Goal: Task Accomplishment & Management: Use online tool/utility

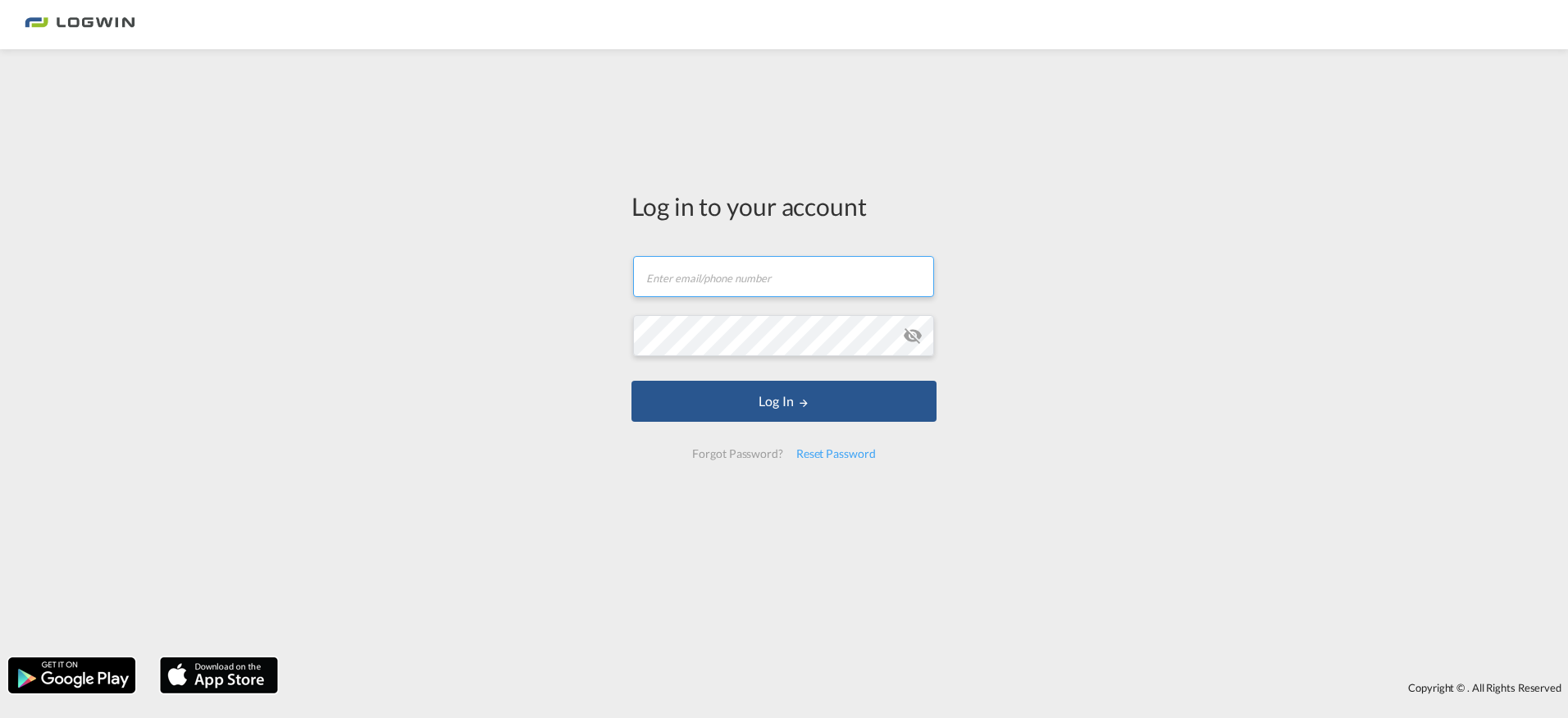
click at [711, 280] on input "text" at bounding box center [784, 276] width 301 height 41
type input "[EMAIL_ADDRESS][DOMAIN_NAME]"
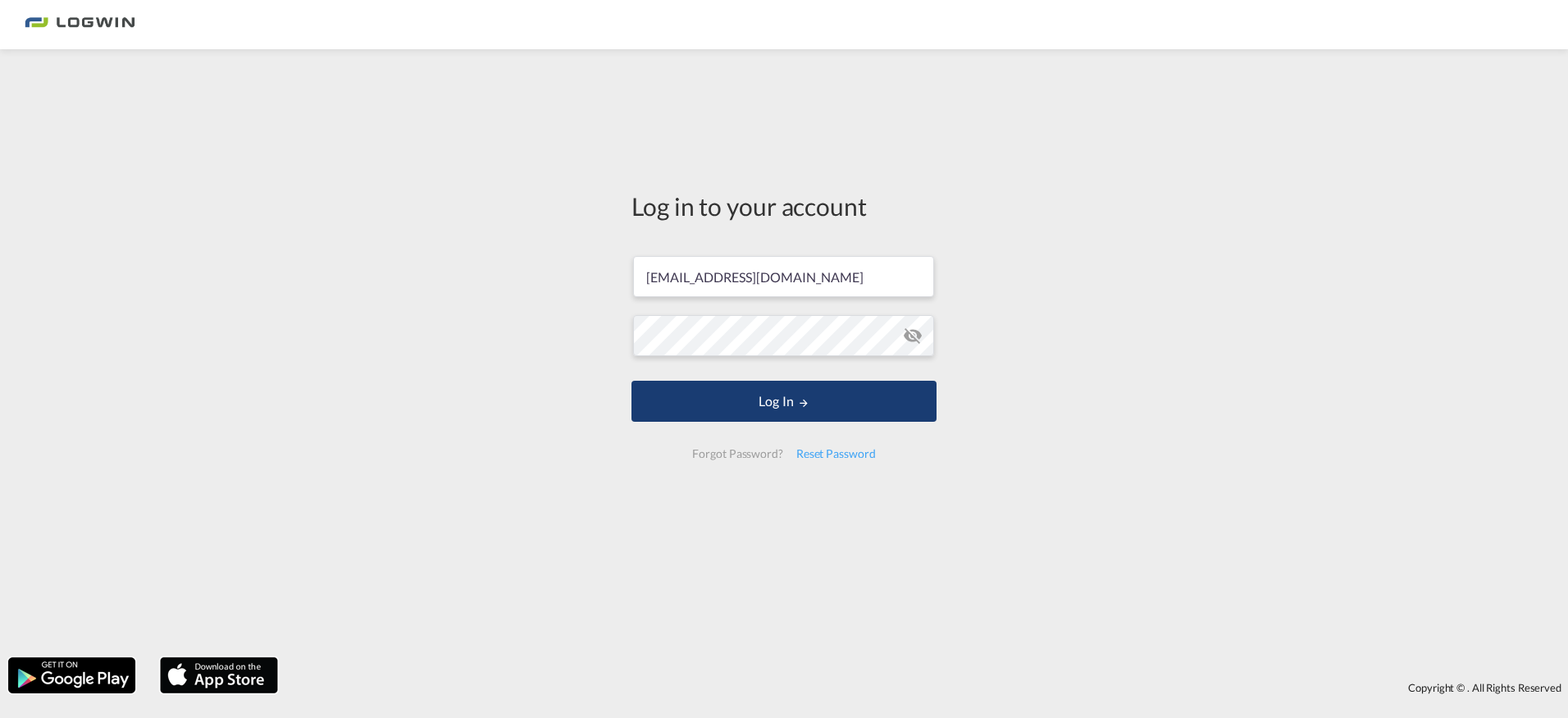
click at [756, 402] on button "Log In" at bounding box center [784, 400] width 305 height 41
